Goal: Task Accomplishment & Management: Manage account settings

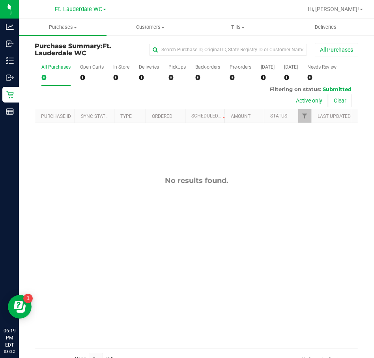
scroll to position [19, 0]
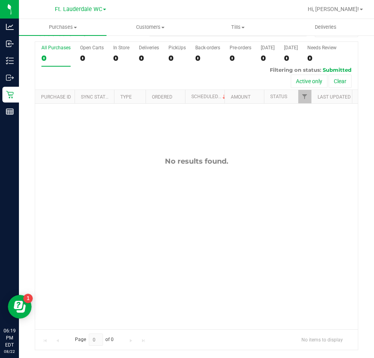
click at [345, 10] on span "Hi, [PERSON_NAME]!" at bounding box center [333, 9] width 51 height 6
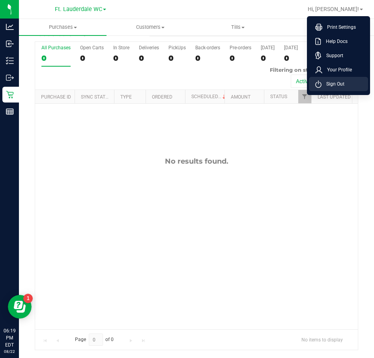
click at [339, 81] on span "Sign Out" at bounding box center [332, 84] width 23 height 8
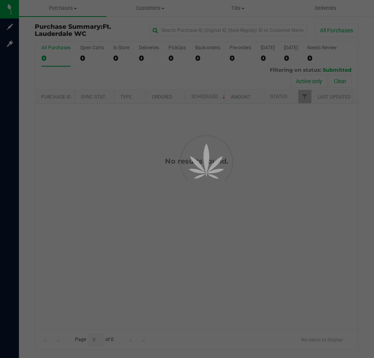
scroll to position [0, 0]
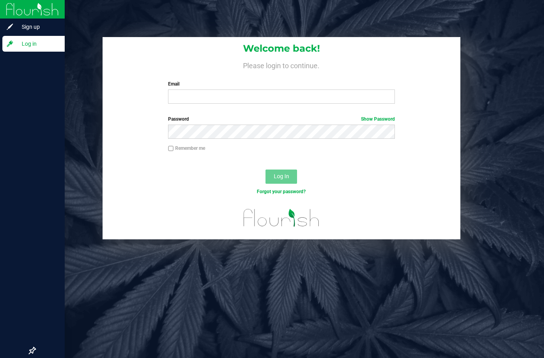
click at [13, 48] on div "Log in" at bounding box center [33, 44] width 62 height 16
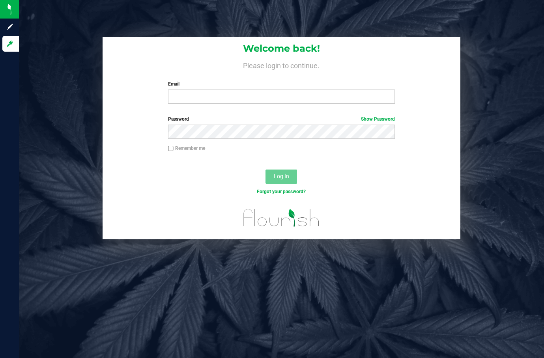
click at [87, 60] on div "Welcome back! Please login to continue. Email Required Please format your email…" at bounding box center [281, 138] width 537 height 203
click at [112, 57] on div "Welcome back! Please login to continue. Email Required Please format your email…" at bounding box center [282, 73] width 358 height 73
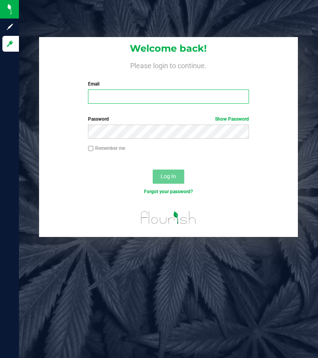
click at [94, 101] on input "Email" at bounding box center [168, 96] width 161 height 14
type input "[EMAIL_ADDRESS][DOMAIN_NAME]"
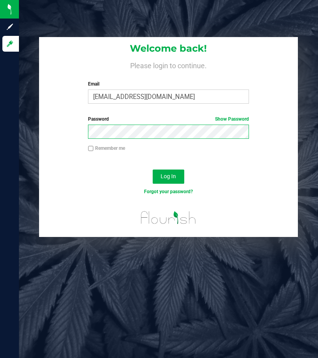
click at [153, 170] on button "Log In" at bounding box center [169, 177] width 32 height 14
